Goal: Ask a question

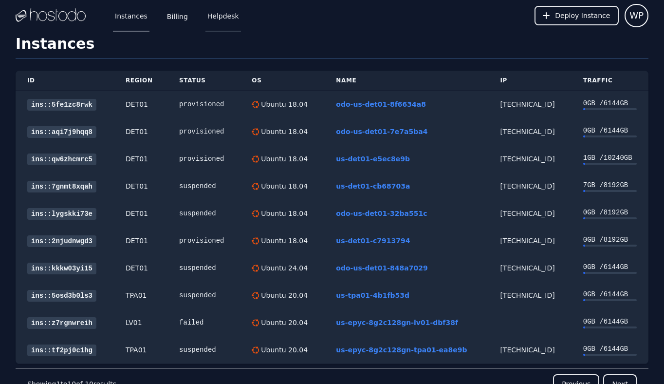
click at [225, 14] on link "Helpdesk" at bounding box center [224, 16] width 36 height 32
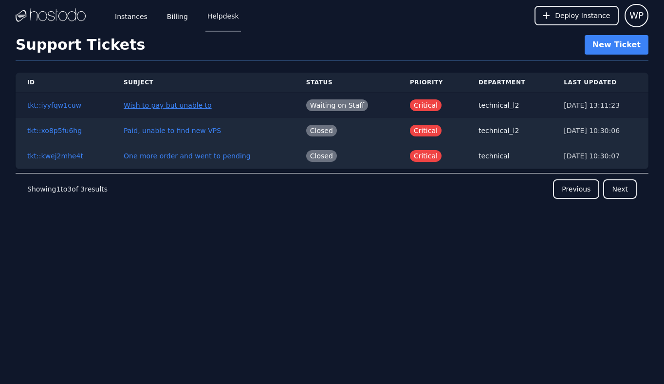
click at [156, 107] on link "Wish to pay but unable to" at bounding box center [168, 105] width 88 height 8
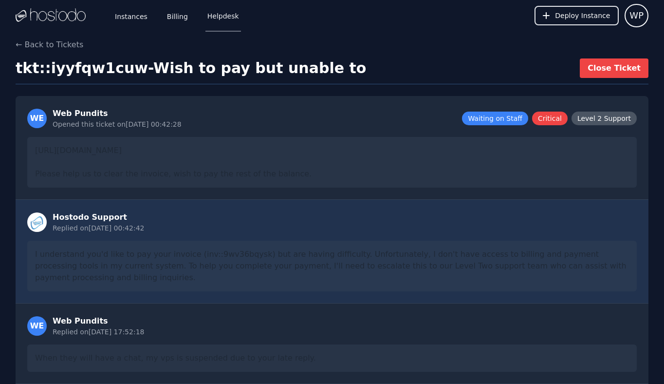
scroll to position [434, 0]
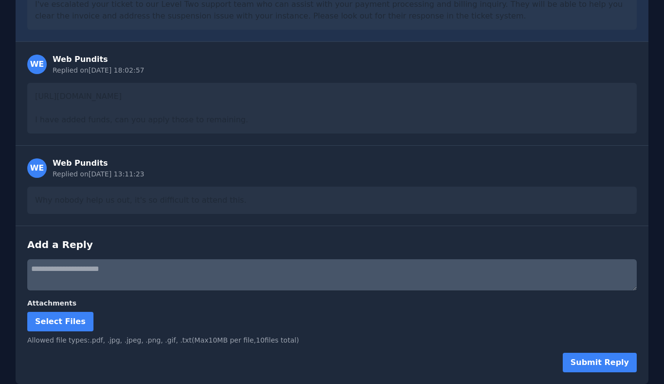
click at [161, 270] on textarea at bounding box center [332, 274] width 610 height 31
